Goal: Task Accomplishment & Management: Use online tool/utility

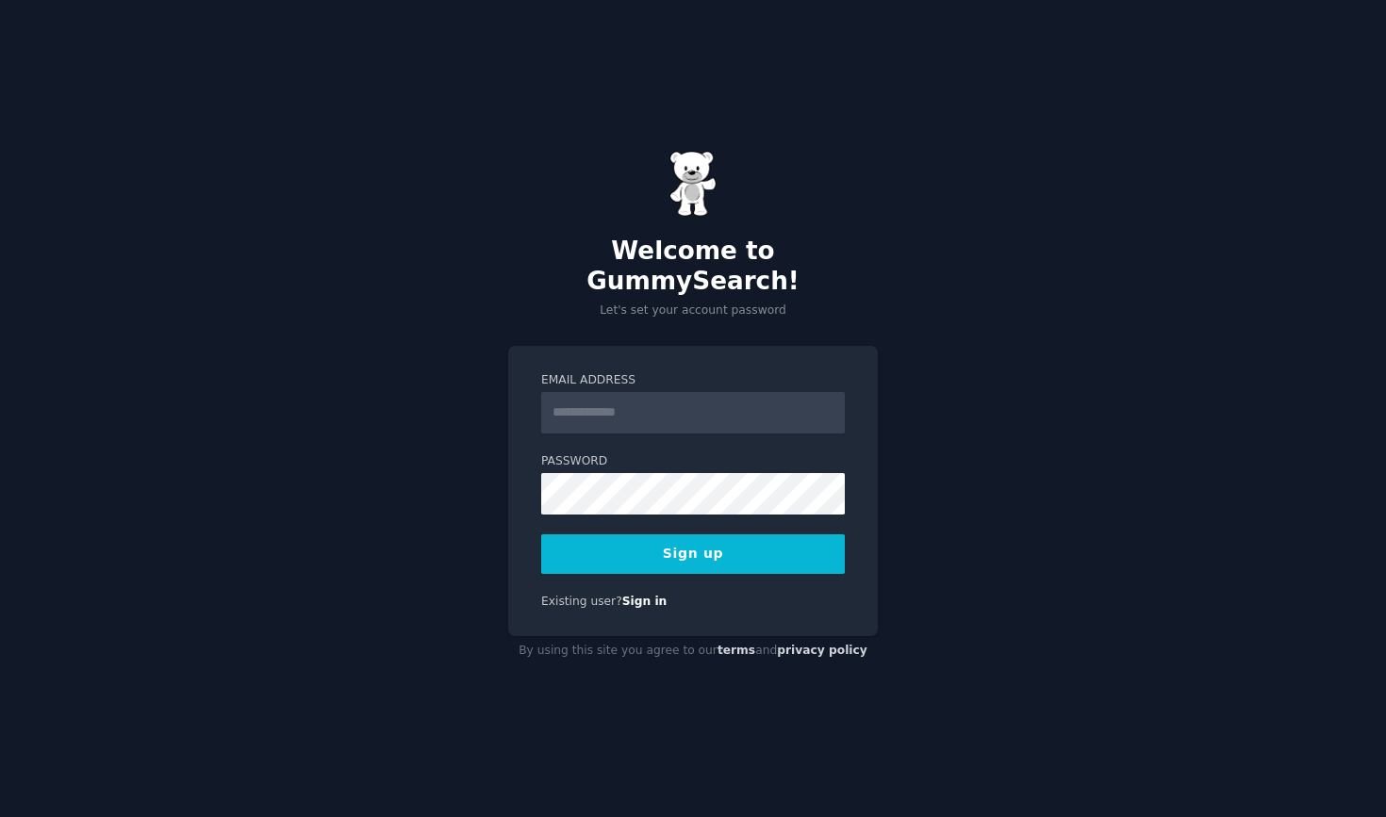
click at [631, 393] on input "Email Address" at bounding box center [693, 412] width 304 height 41
type input "*"
type input "**********"
click at [693, 538] on button "Sign up" at bounding box center [693, 555] width 304 height 40
click at [532, 438] on div "**********" at bounding box center [693, 491] width 370 height 291
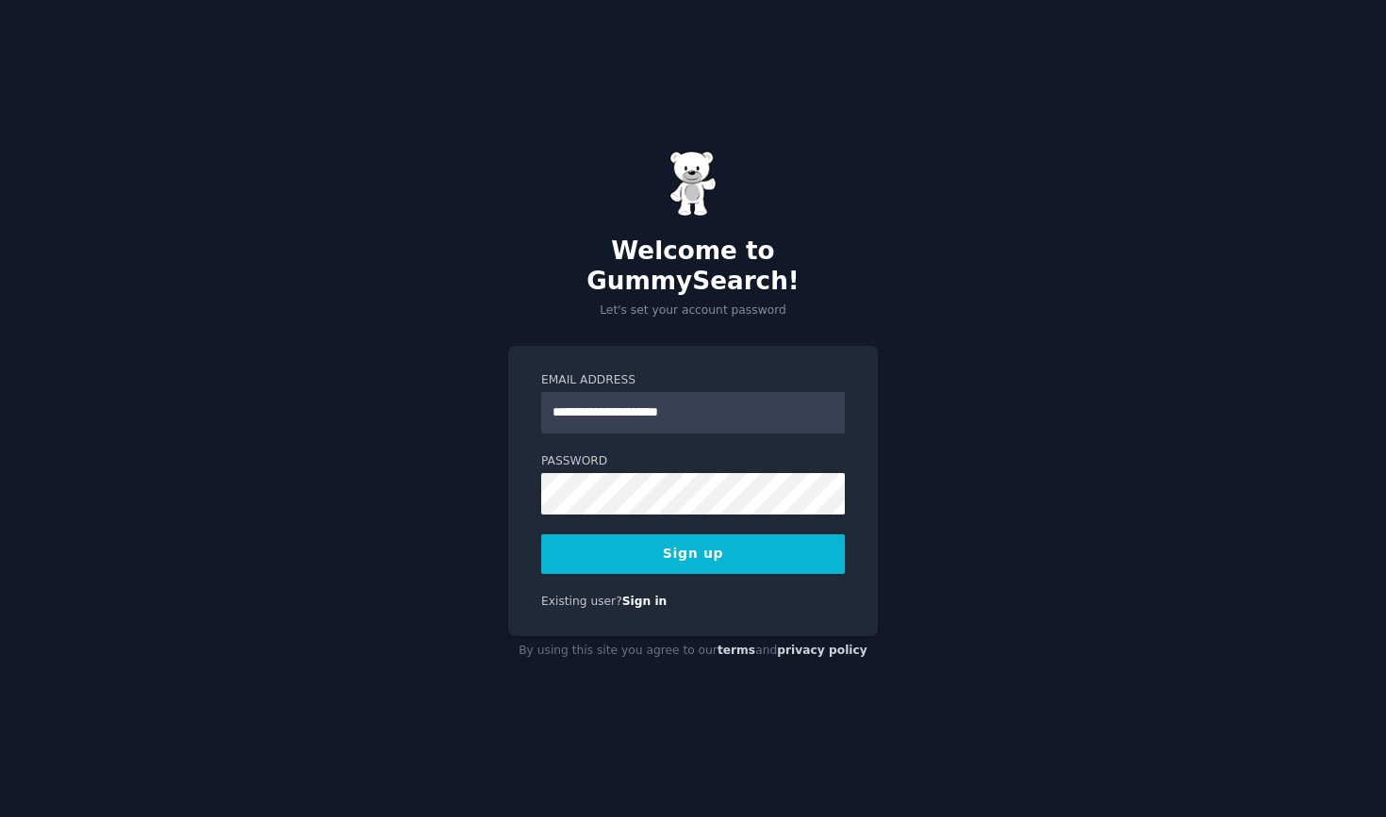
click at [589, 542] on button "Sign up" at bounding box center [693, 555] width 304 height 40
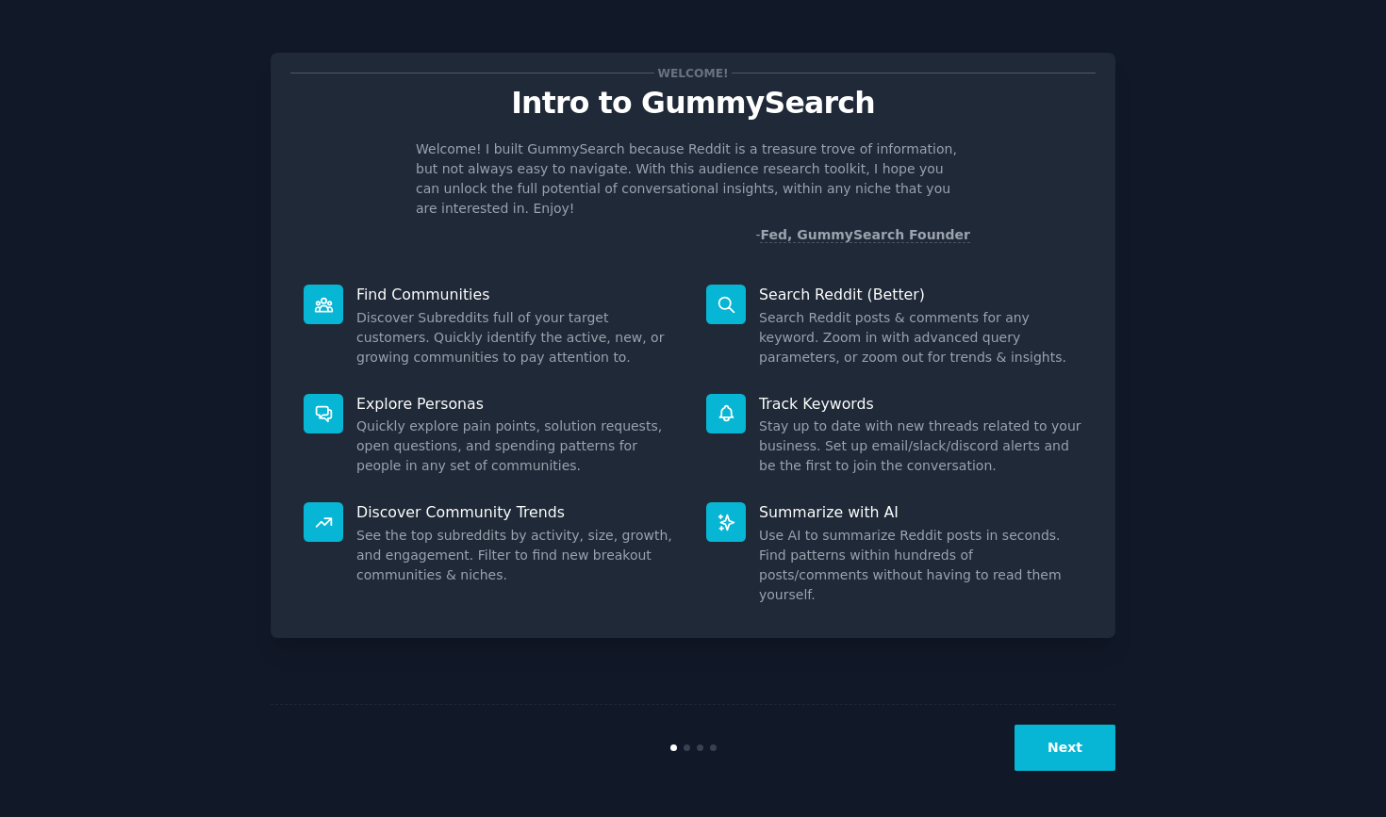
click at [1031, 757] on button "Next" at bounding box center [1064, 748] width 101 height 46
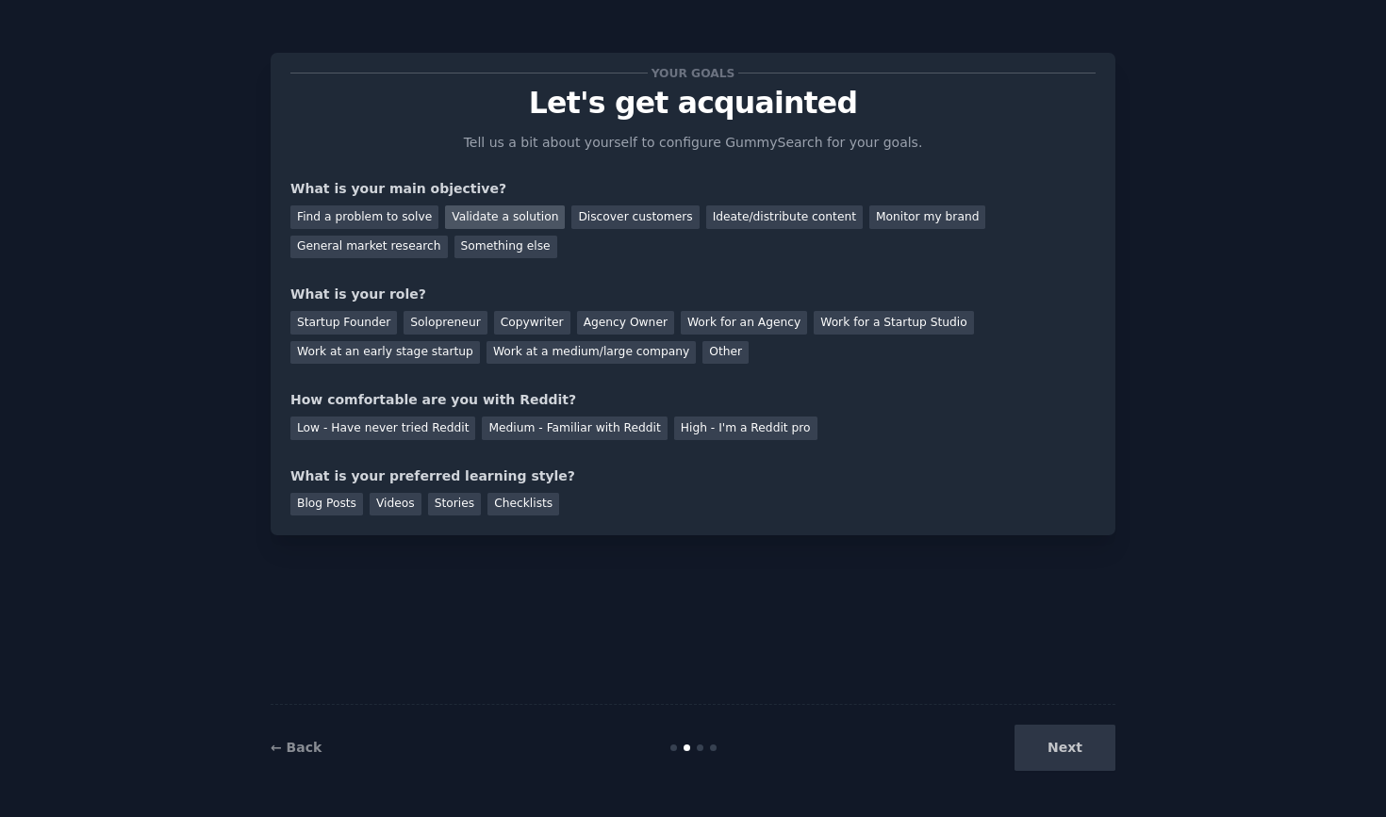
click at [519, 218] on div "Validate a solution" at bounding box center [505, 218] width 120 height 24
click at [358, 320] on div "Startup Founder" at bounding box center [343, 323] width 107 height 24
click at [620, 432] on div "Medium - Familiar with Reddit" at bounding box center [574, 429] width 185 height 24
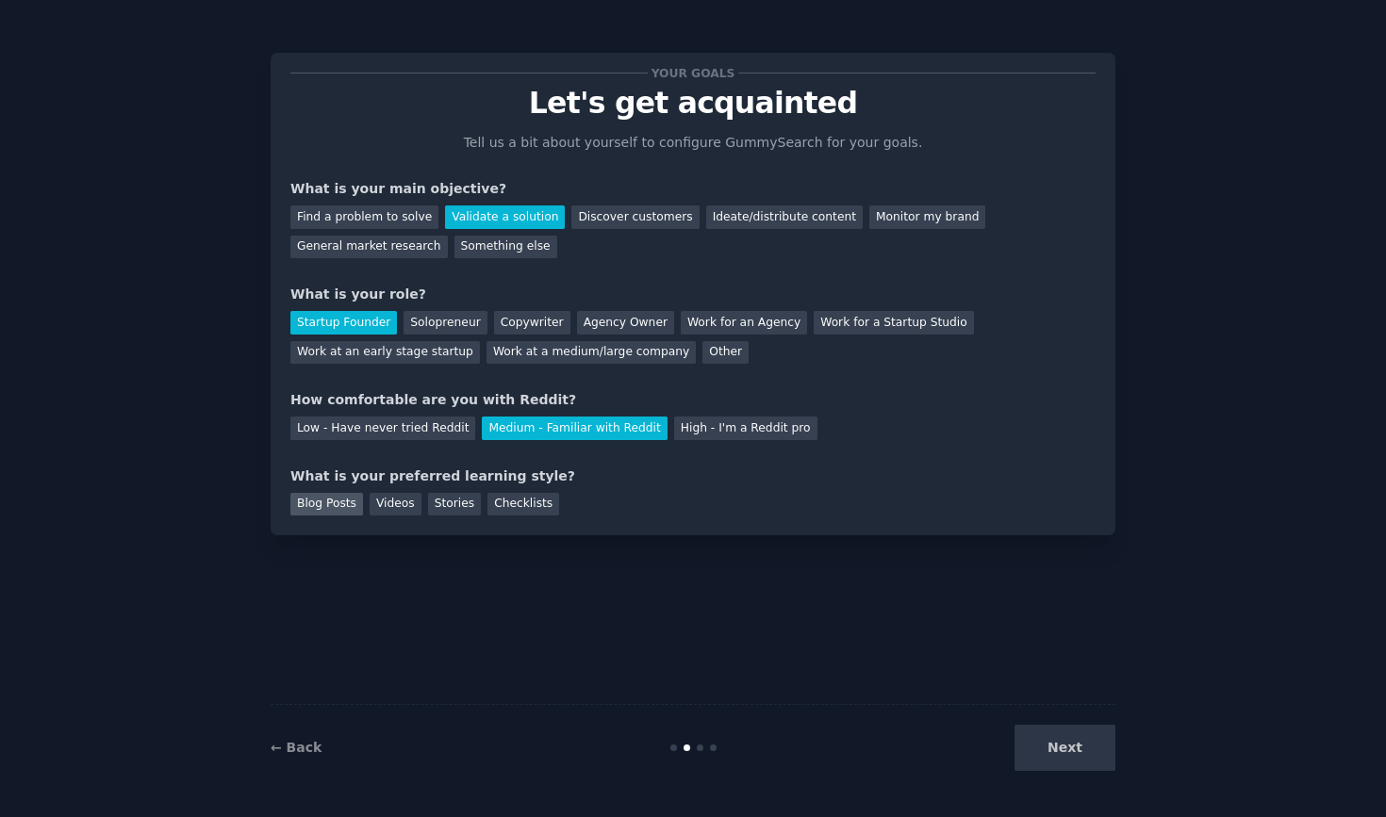
click at [334, 500] on div "Blog Posts" at bounding box center [326, 505] width 73 height 24
click at [1069, 721] on div "← Back Next" at bounding box center [693, 747] width 845 height 87
click at [1054, 756] on button "Next" at bounding box center [1064, 748] width 101 height 46
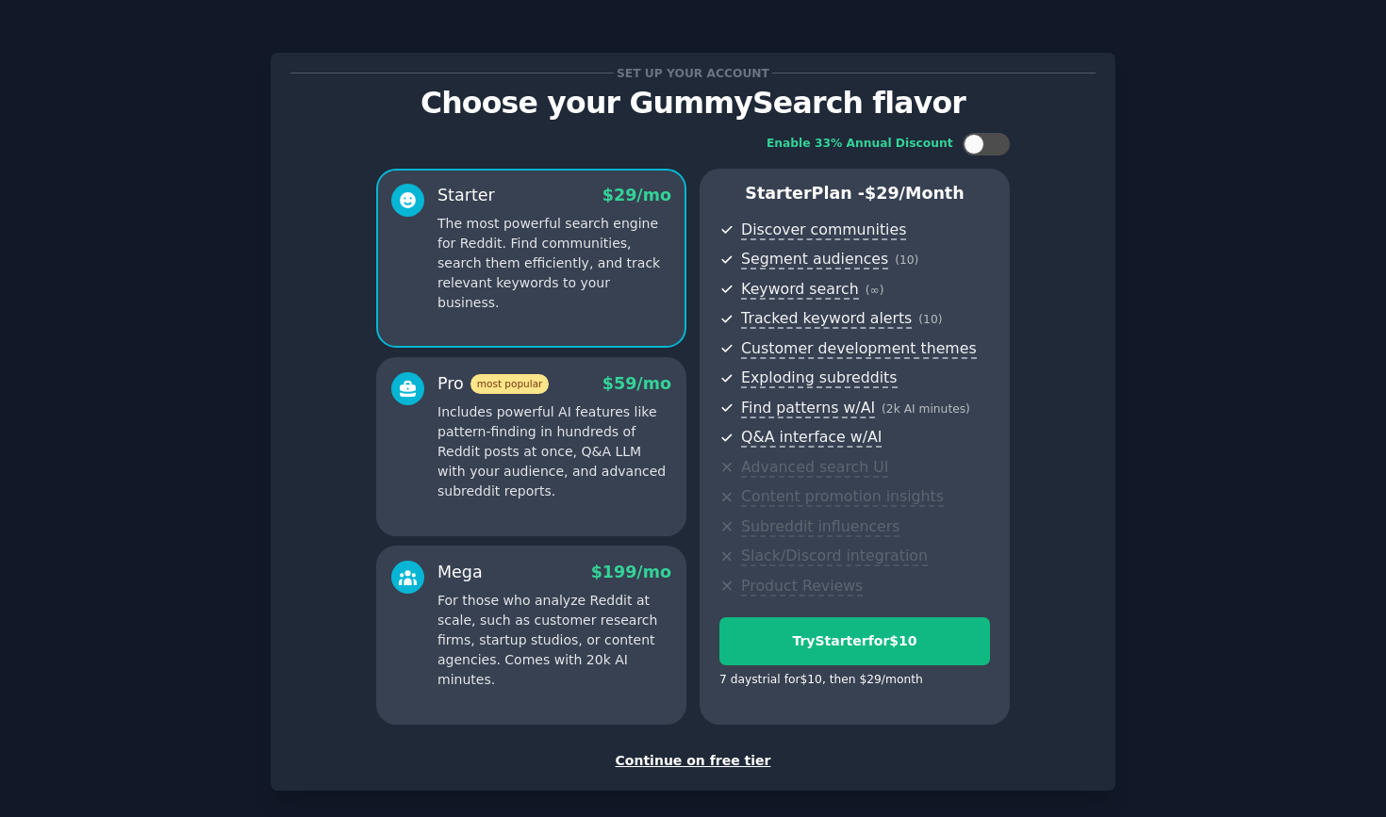
click at [685, 755] on div "Continue on free tier" at bounding box center [692, 761] width 805 height 20
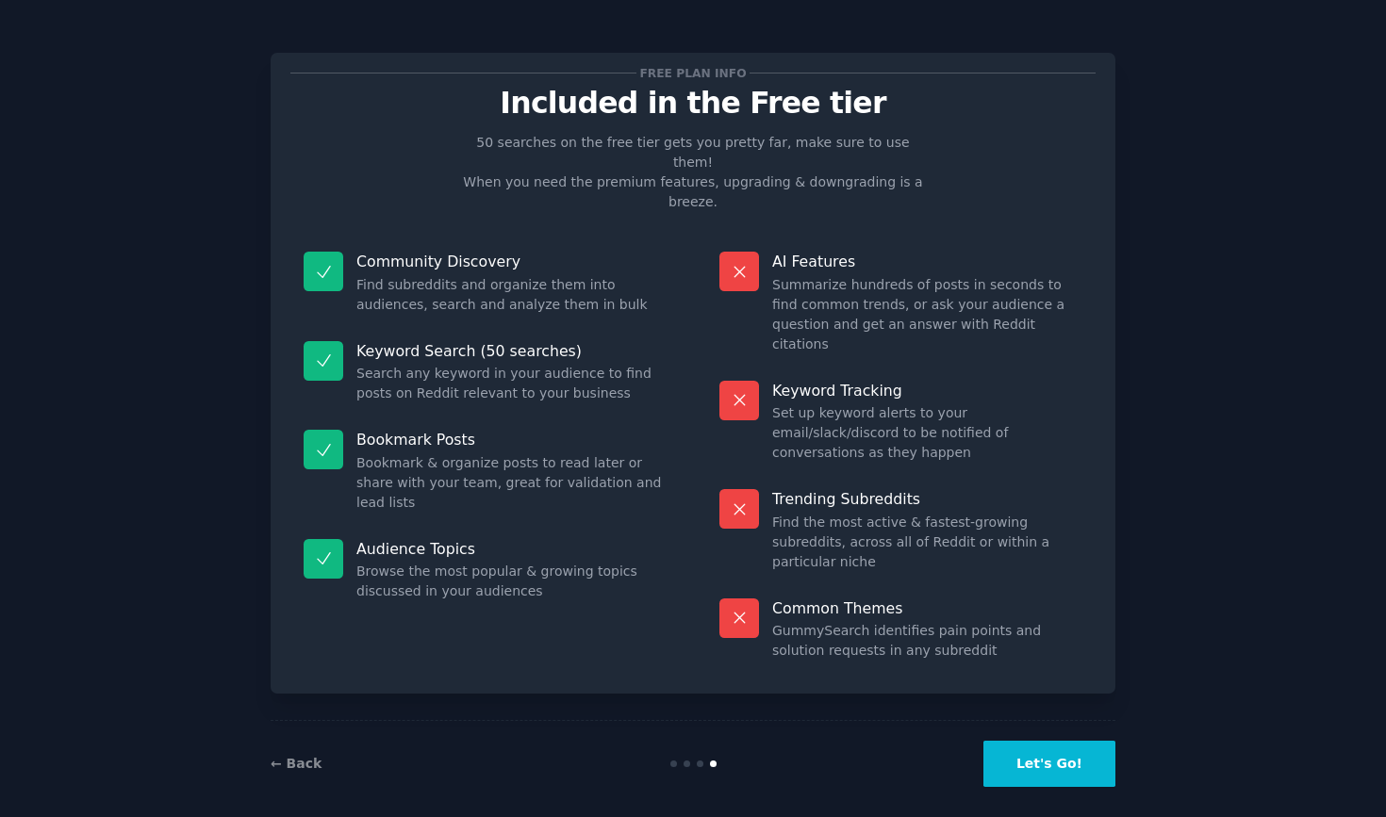
click at [1029, 741] on button "Let's Go!" at bounding box center [1049, 764] width 132 height 46
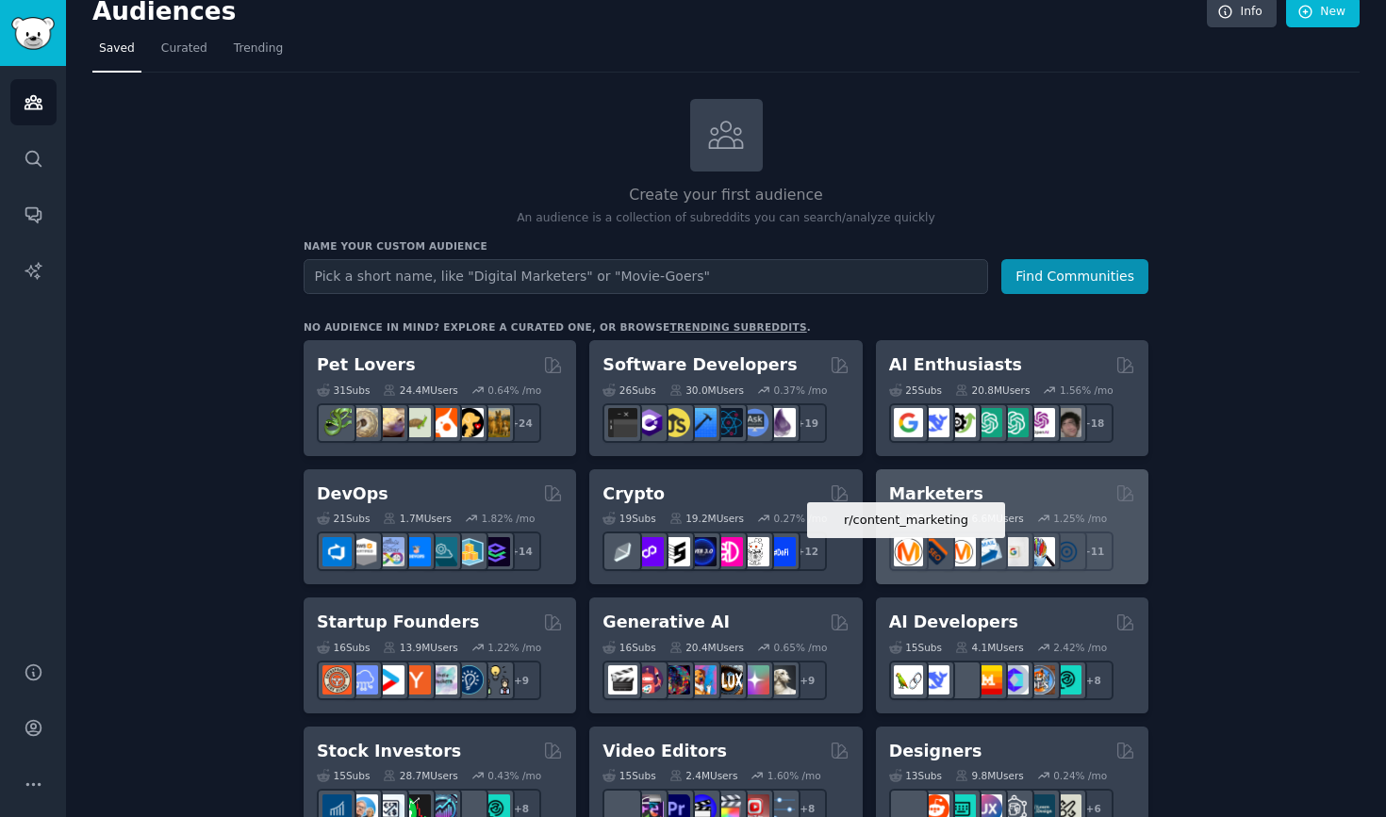
scroll to position [38, 0]
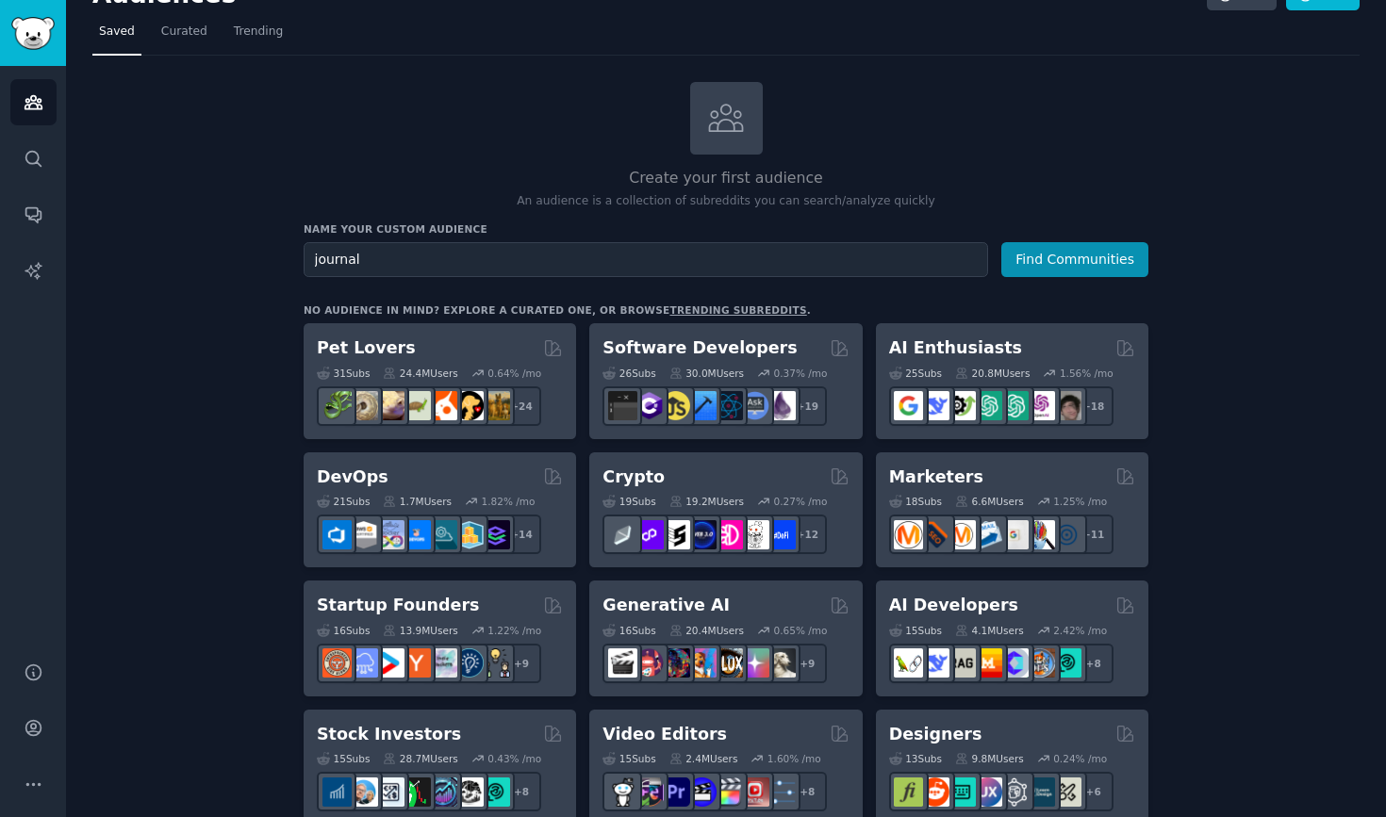
type input "journal"
click at [1076, 257] on button "Find Communities" at bounding box center [1074, 259] width 147 height 35
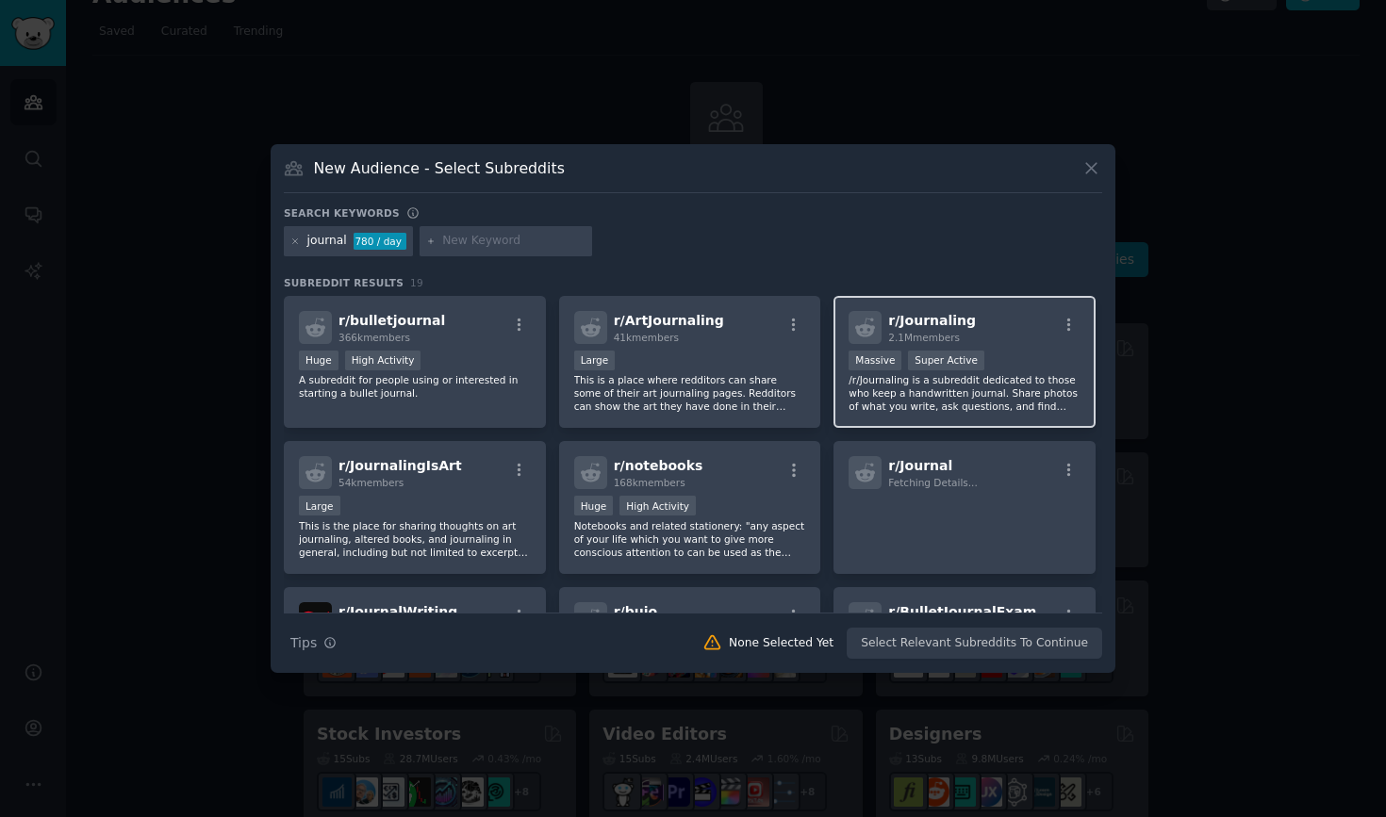
click at [894, 310] on div "r/ Journaling 2.1M members 1,000,000+ members Massive Super Active /r/Journalin…" at bounding box center [964, 362] width 262 height 133
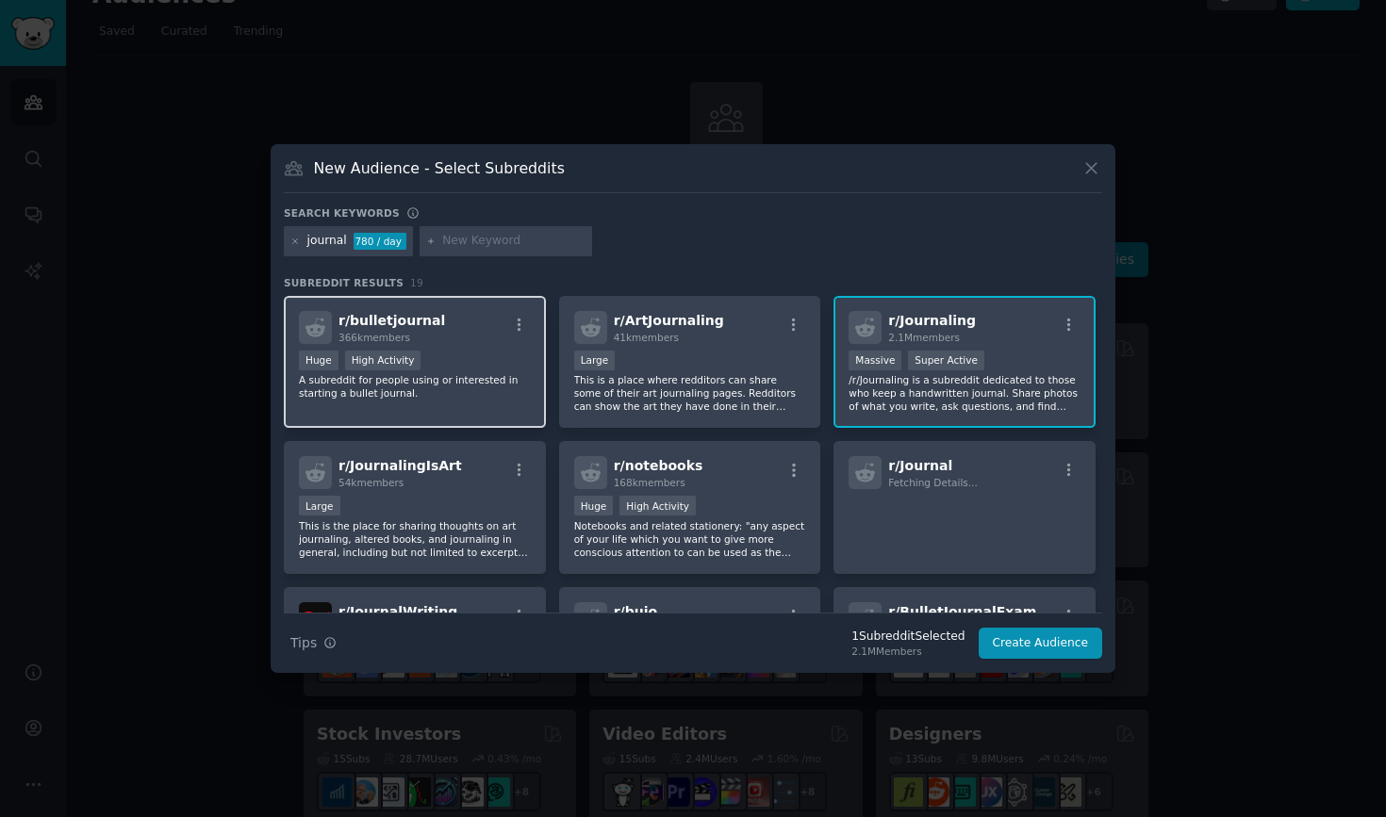
click at [431, 329] on div "r/ bulletjournal 366k members" at bounding box center [415, 327] width 232 height 33
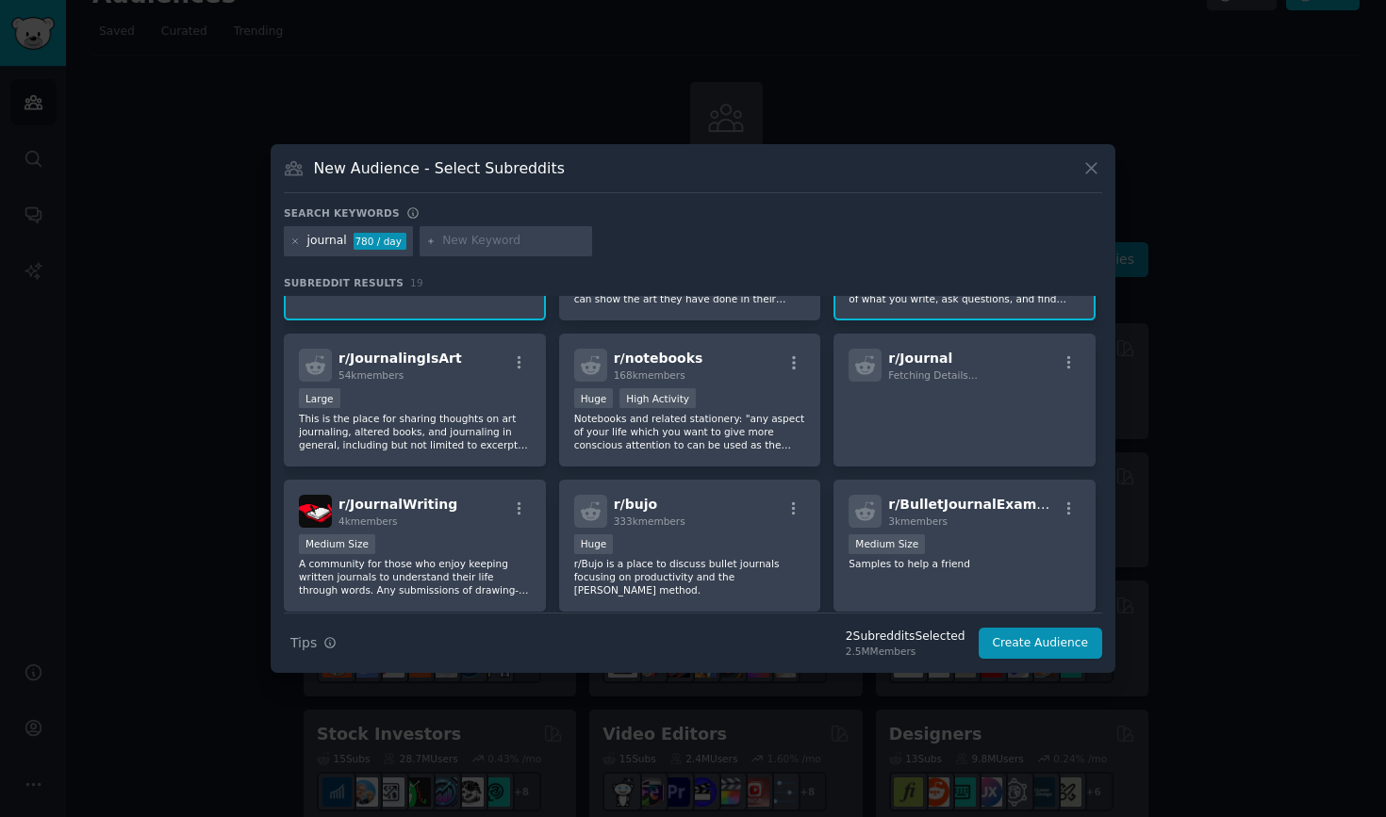
scroll to position [111, 0]
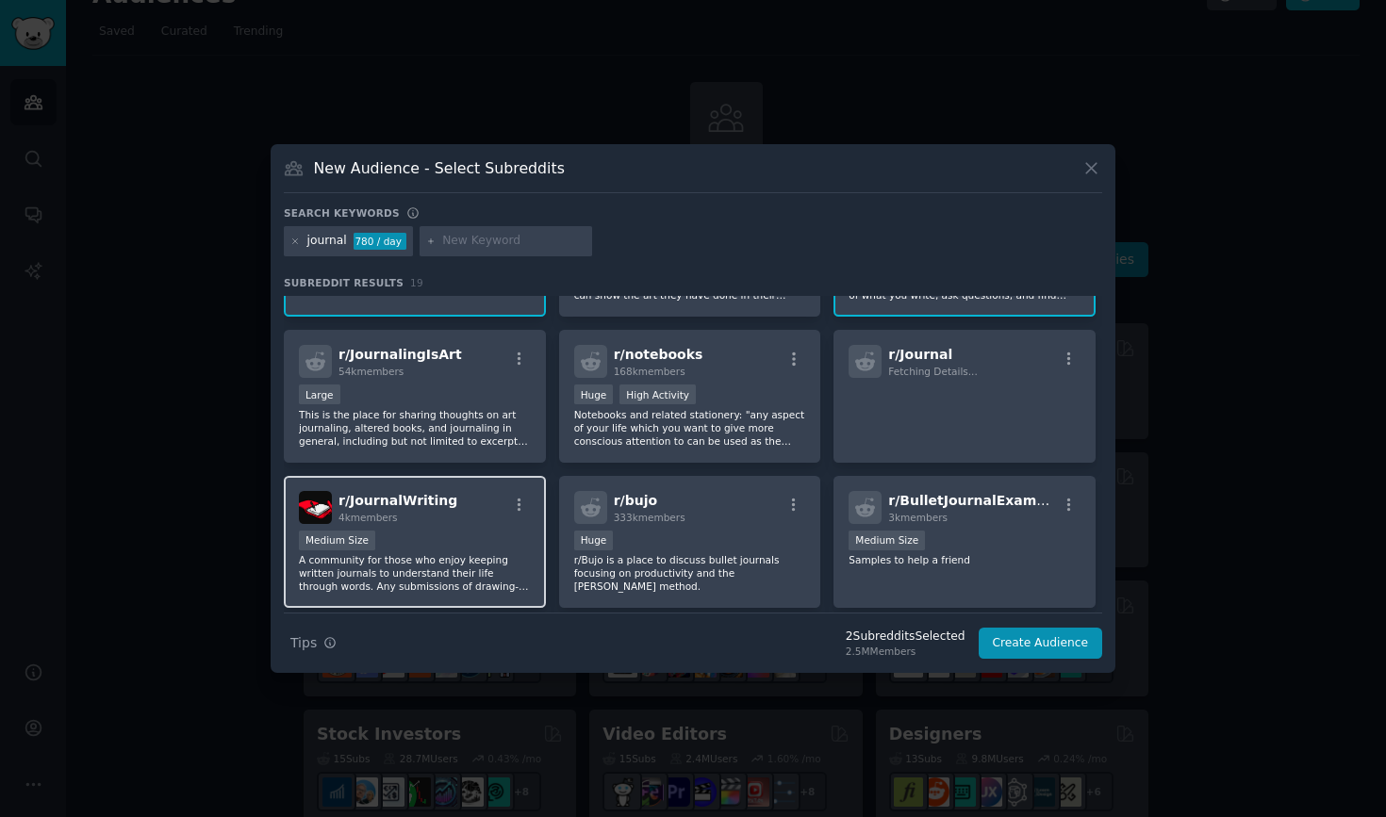
click at [452, 548] on div "Medium Size" at bounding box center [415, 543] width 232 height 24
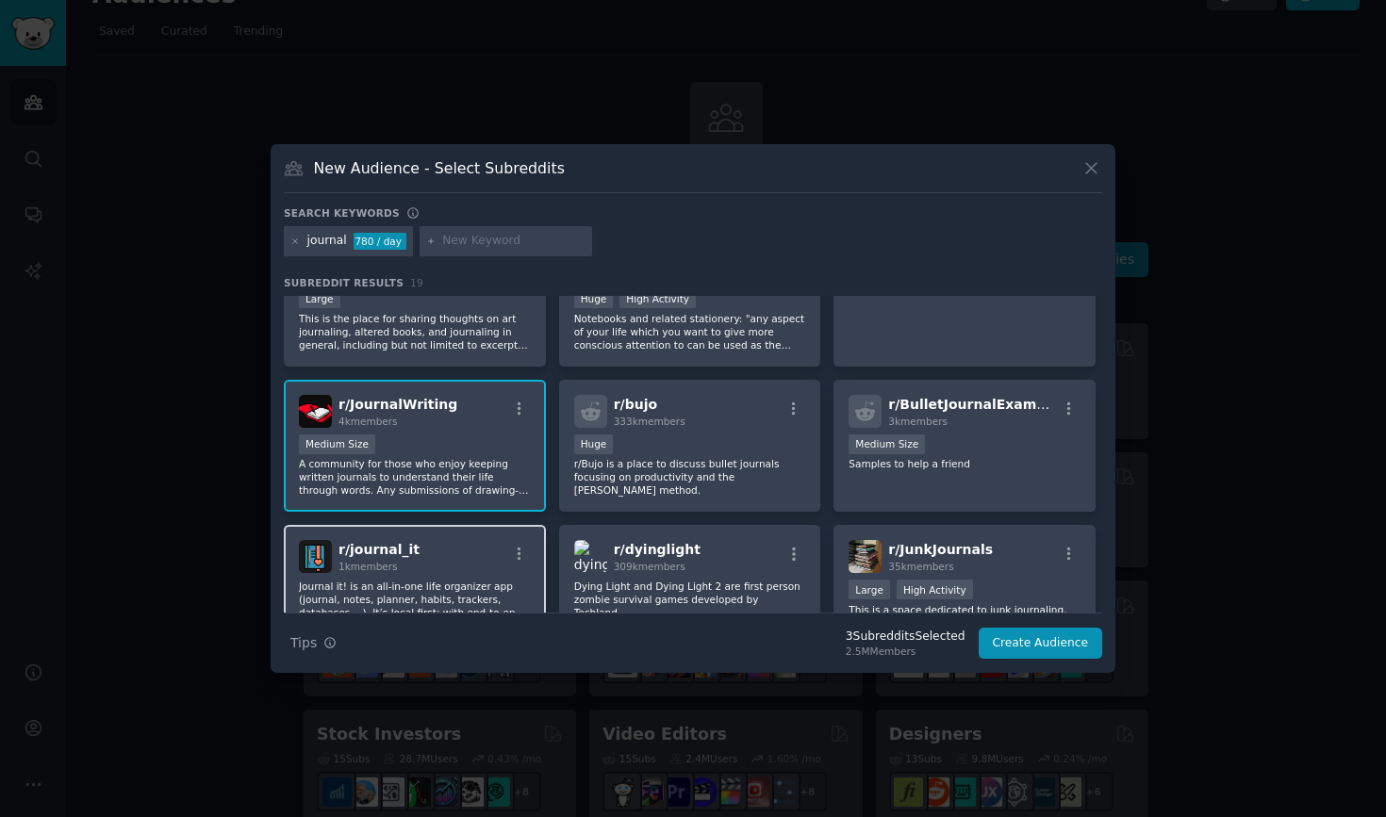
scroll to position [222, 0]
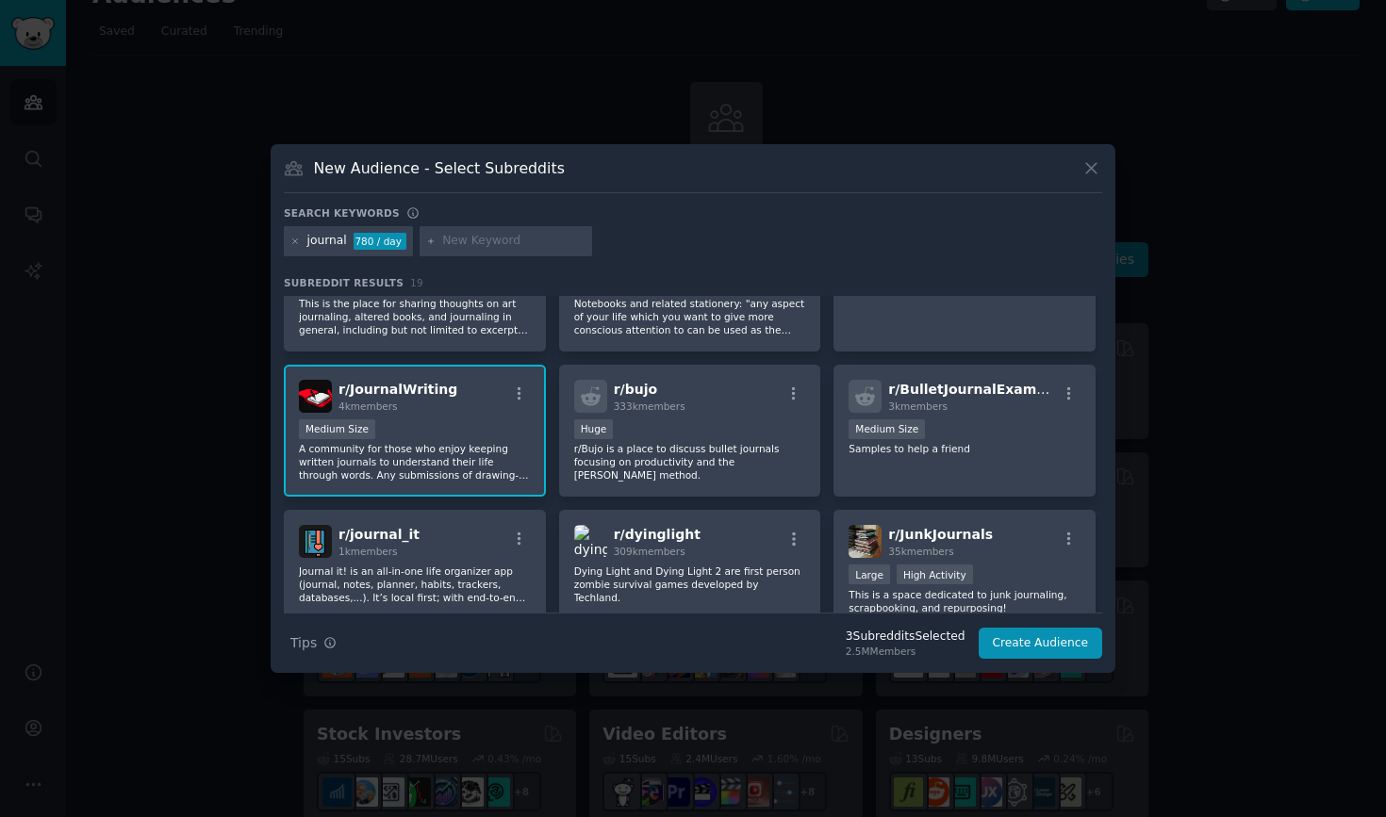
click at [492, 246] on input "text" at bounding box center [513, 241] width 143 height 17
type input "reflection"
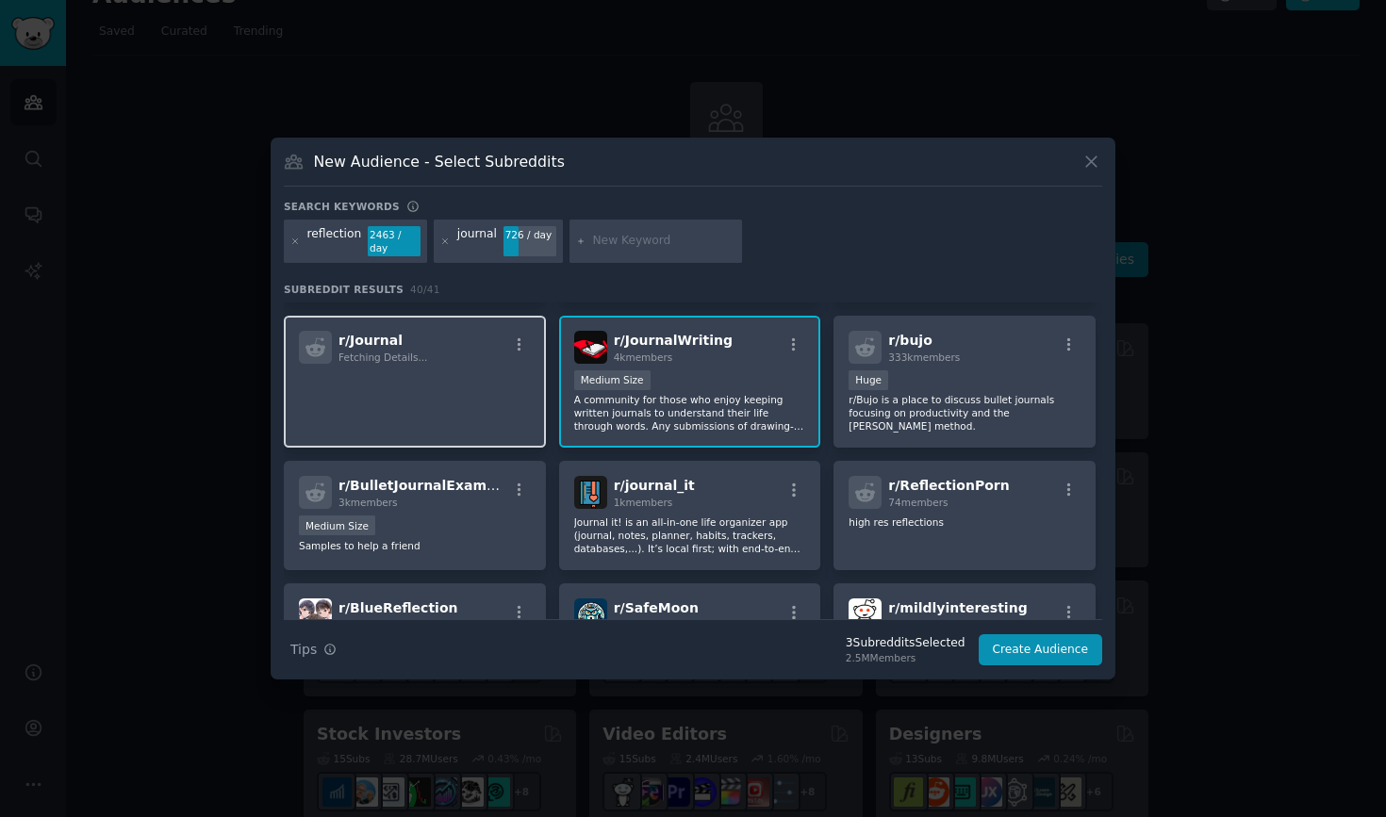
scroll to position [280, 0]
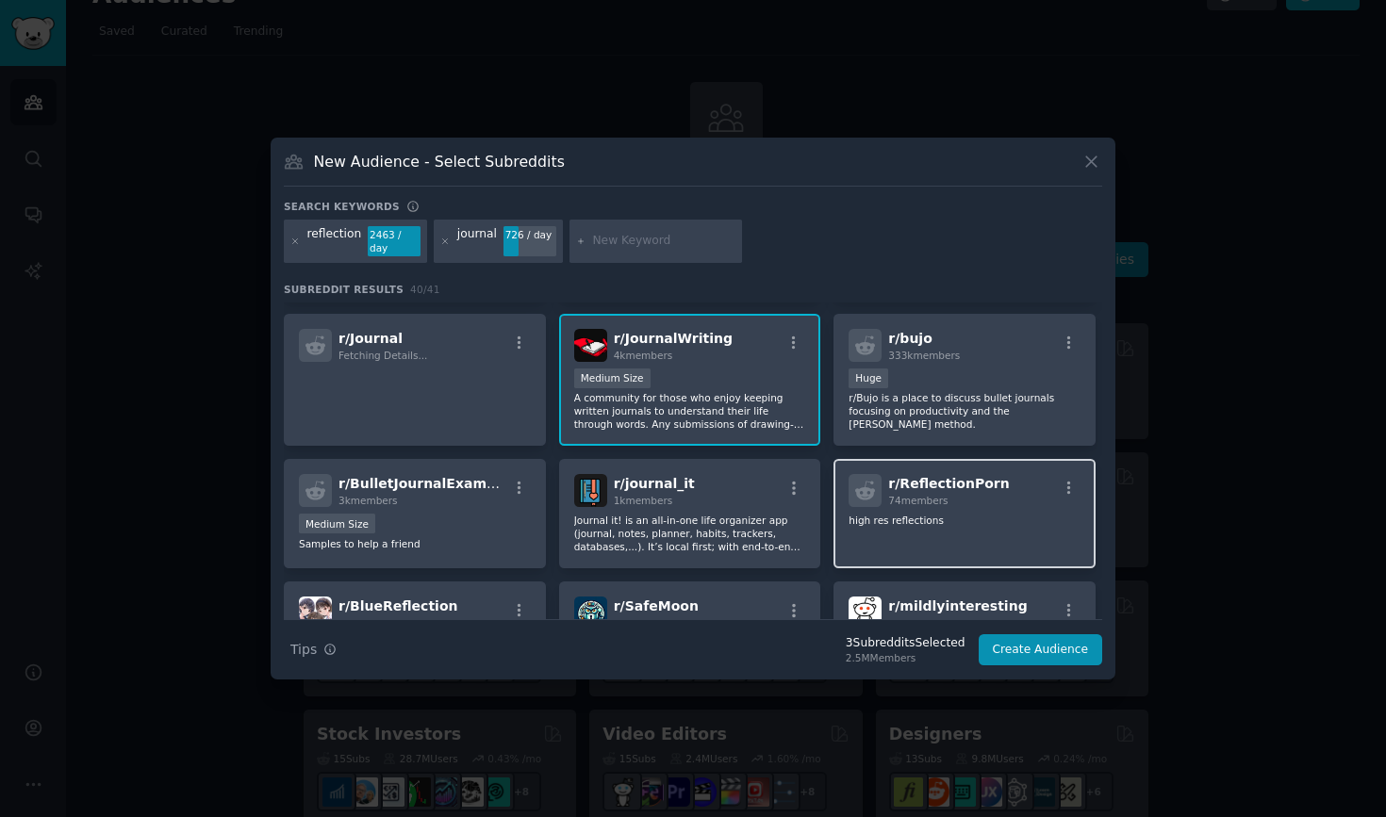
click at [903, 551] on div "r/ ReflectionPorn 74 members high res reflections" at bounding box center [964, 513] width 262 height 109
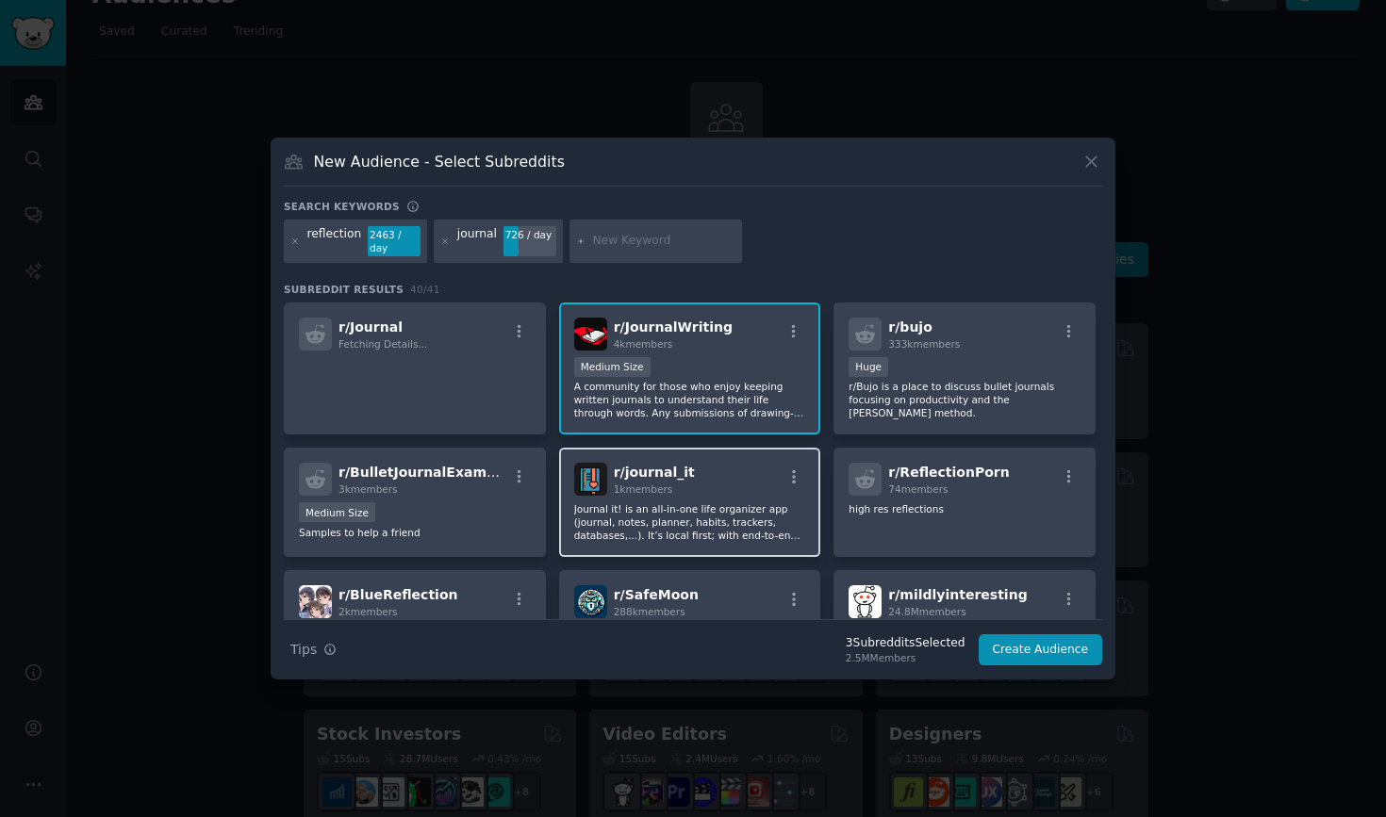
scroll to position [294, 0]
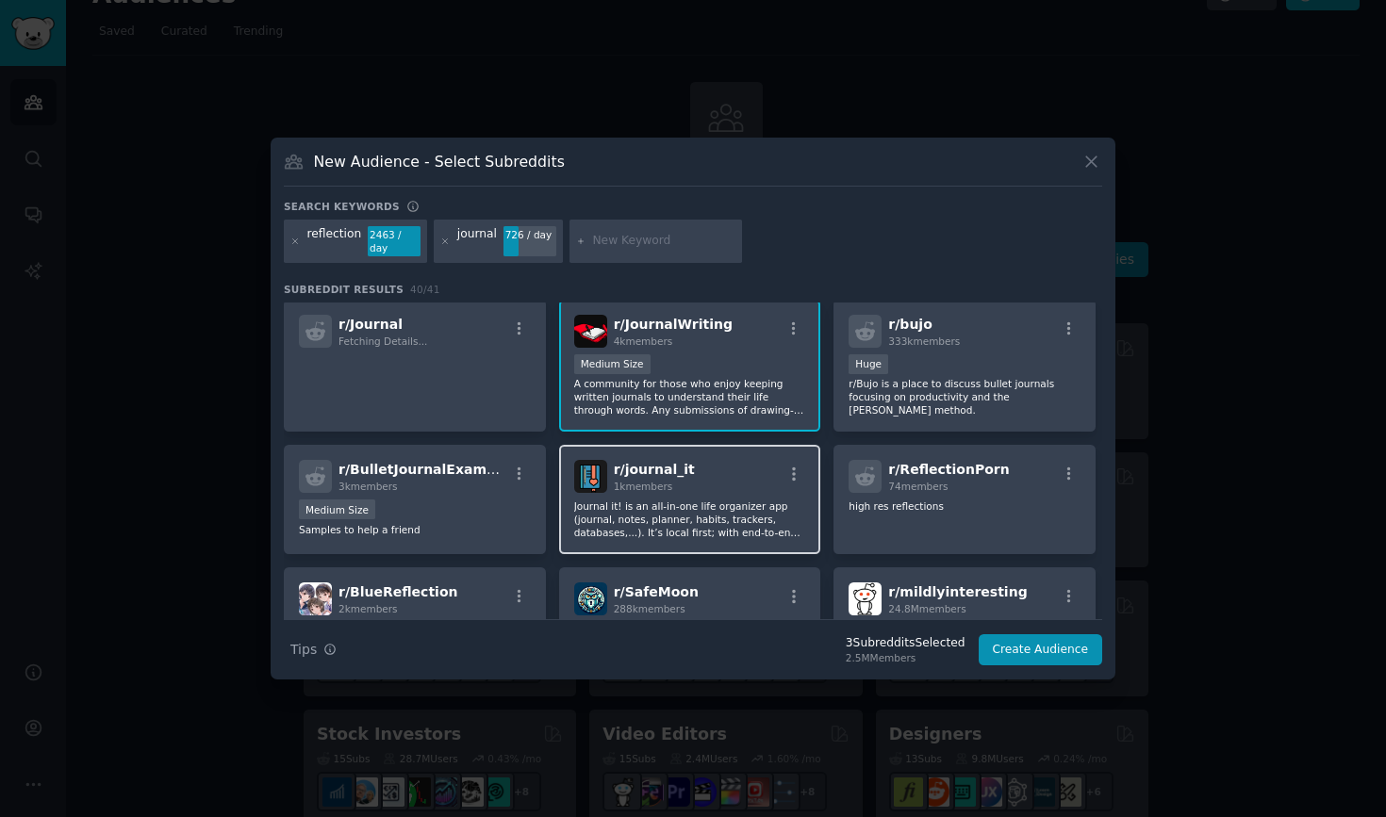
click at [700, 544] on div "r/ journal_it 1k members Journal it! is an all-in-one life organizer app (journ…" at bounding box center [690, 499] width 262 height 109
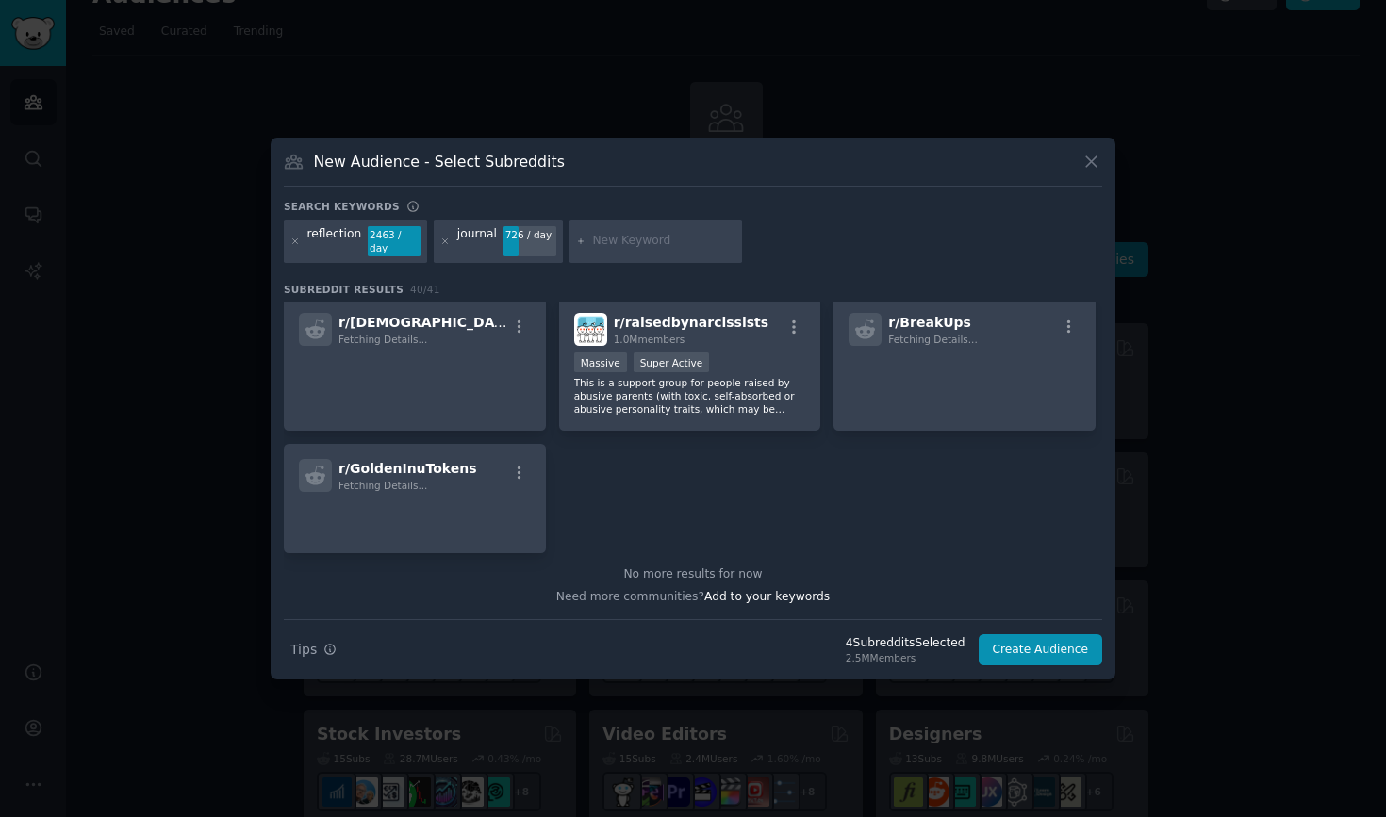
scroll to position [1702, 0]
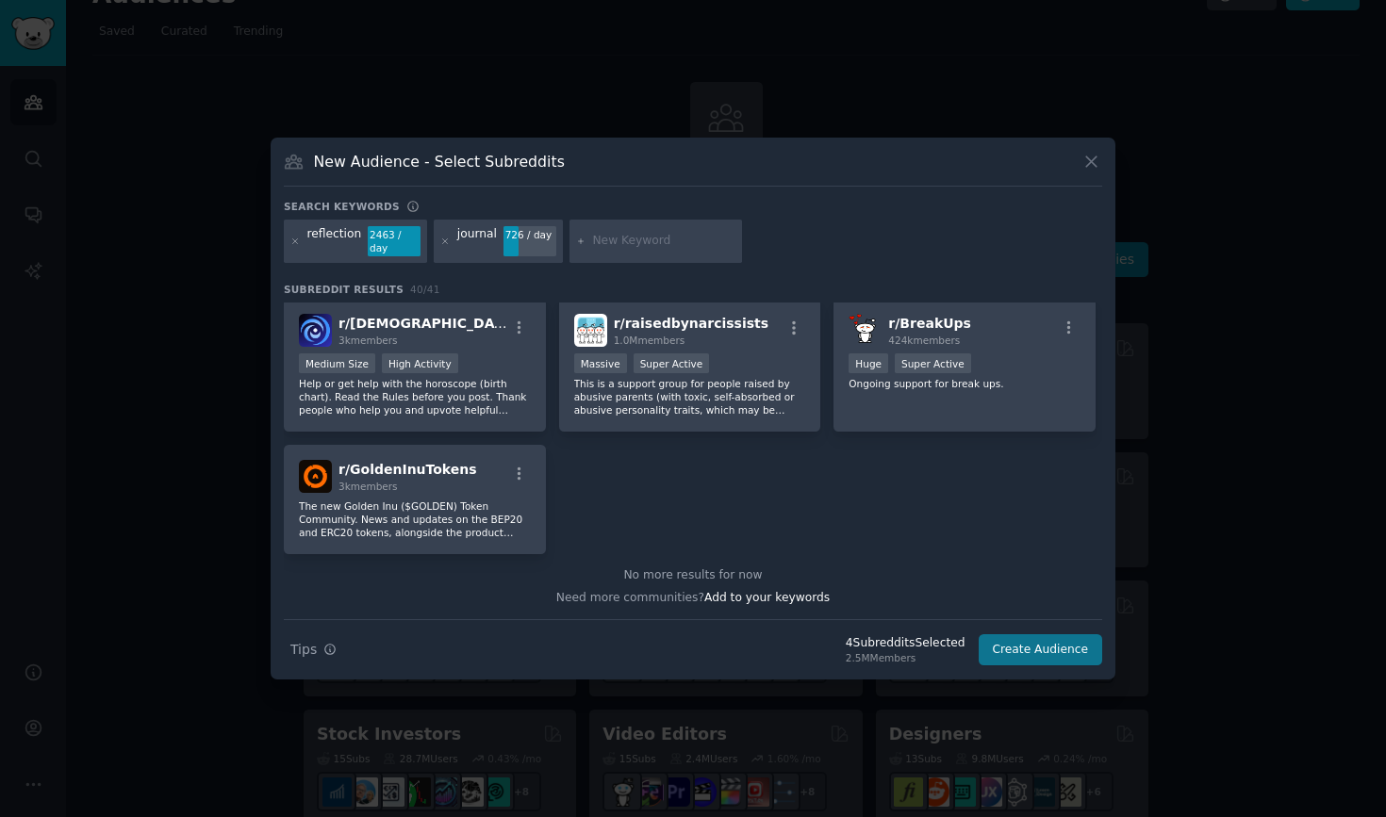
click at [1000, 645] on button "Create Audience" at bounding box center [1041, 650] width 124 height 32
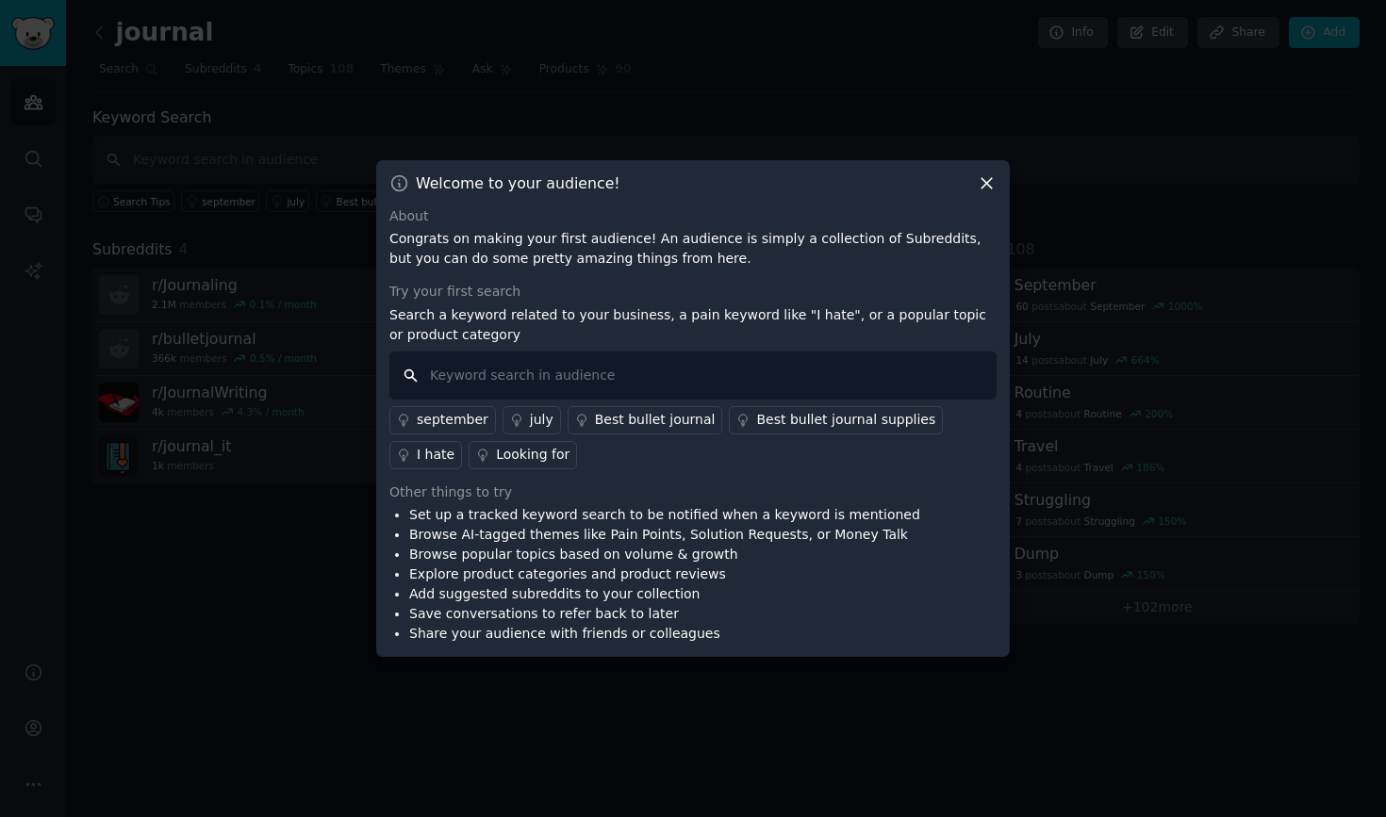
click at [880, 373] on input "text" at bounding box center [692, 376] width 607 height 48
type input "best journalling app"
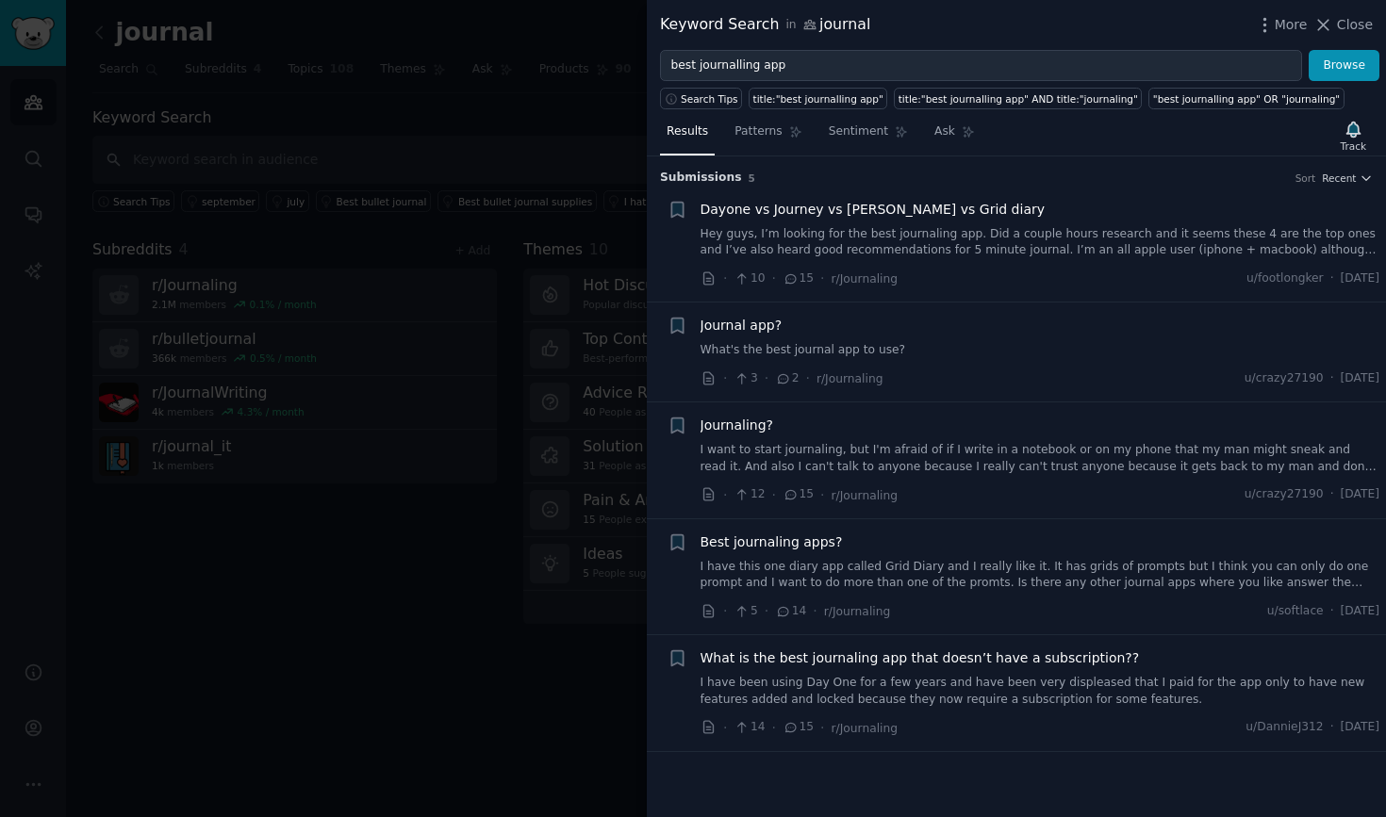
click at [545, 328] on div at bounding box center [693, 408] width 1386 height 817
